Goal: Communication & Community: Answer question/provide support

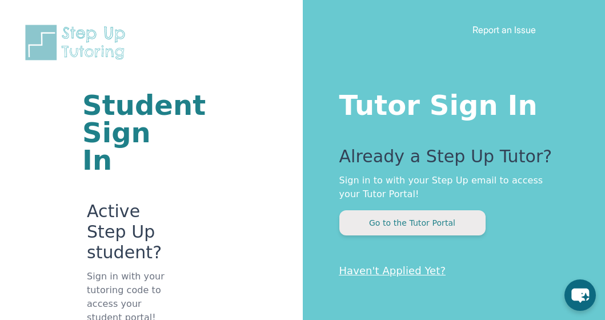
click at [404, 229] on button "Go to the Tutor Portal" at bounding box center [413, 222] width 146 height 25
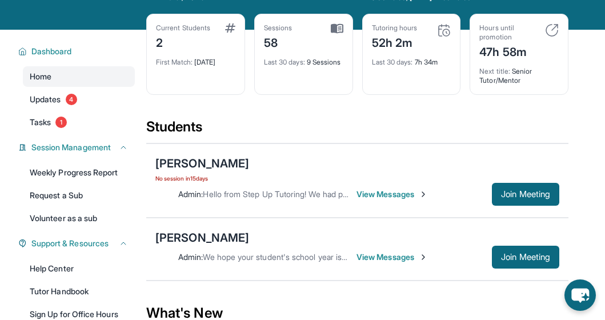
scroll to position [87, 0]
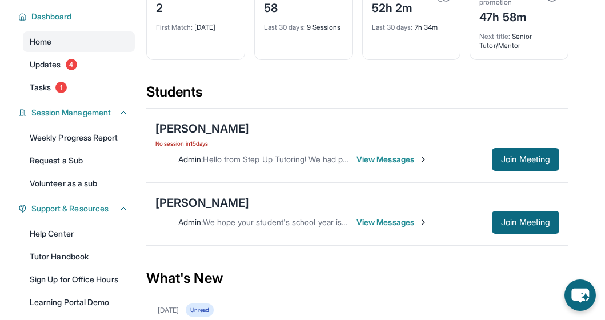
click at [386, 166] on div "Admin : Hello from Step Up Tutoring! We had previously notified you that you wo…" at bounding box center [357, 159] width 404 height 23
click at [386, 162] on span "View Messages" at bounding box center [392, 159] width 71 height 11
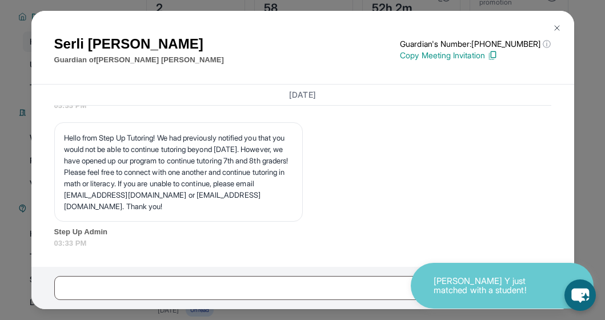
scroll to position [15523, 0]
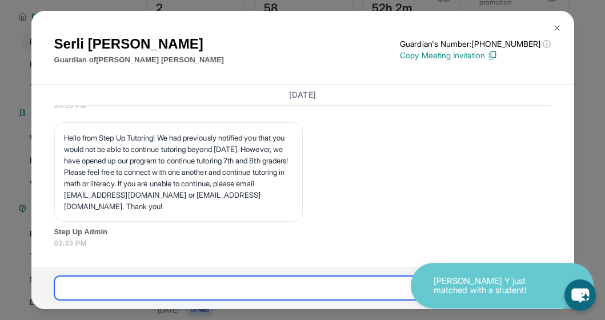
click at [243, 285] on input "text" at bounding box center [290, 288] width 473 height 24
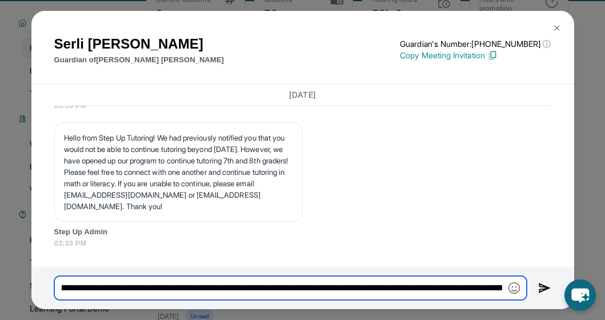
scroll to position [81, 0]
type input "**********"
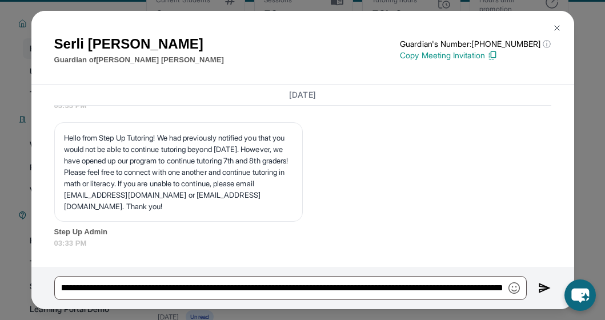
scroll to position [0, 0]
click at [545, 289] on img at bounding box center [544, 288] width 13 height 14
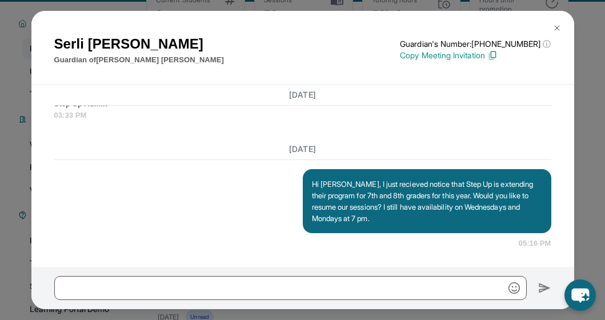
scroll to position [15708, 0]
click at [559, 29] on img at bounding box center [557, 27] width 9 height 9
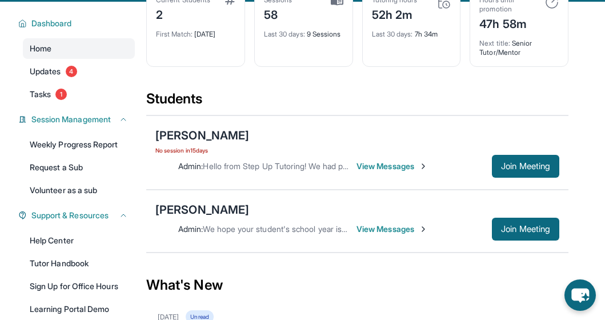
scroll to position [104, 0]
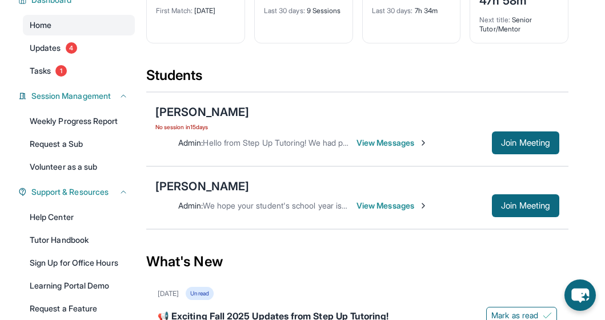
click at [409, 205] on span "View Messages" at bounding box center [392, 205] width 71 height 11
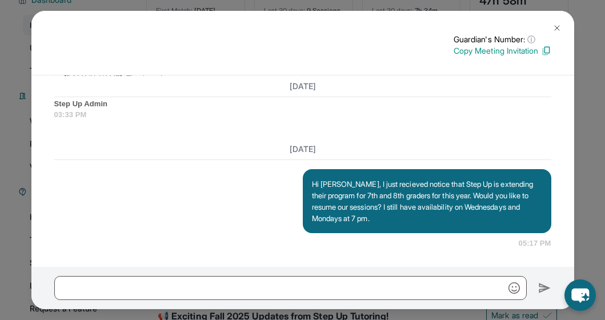
scroll to position [15187, 0]
click at [558, 24] on img at bounding box center [557, 27] width 9 height 9
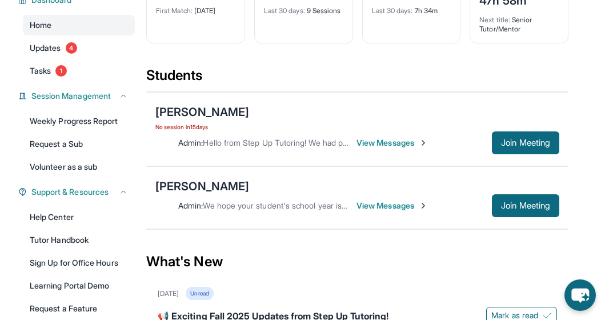
click at [400, 207] on span "View Messages" at bounding box center [392, 205] width 71 height 11
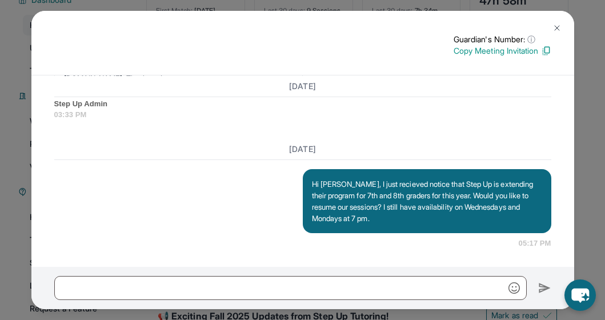
click at [558, 29] on img at bounding box center [557, 27] width 9 height 9
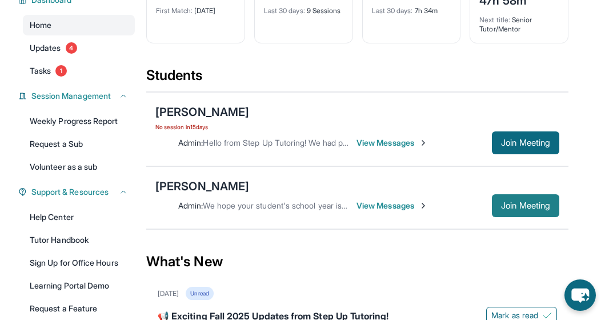
click at [527, 204] on span "Join Meeting" at bounding box center [525, 205] width 49 height 7
